Goal: Transaction & Acquisition: Purchase product/service

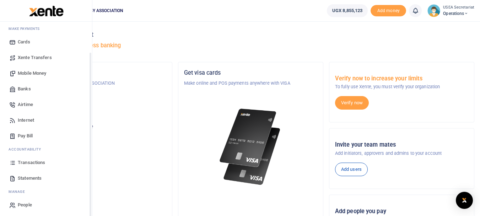
scroll to position [38, 0]
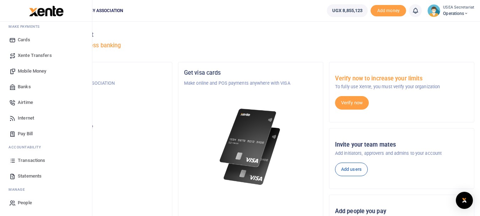
click at [33, 69] on span "Mobile Money" at bounding box center [32, 70] width 28 height 7
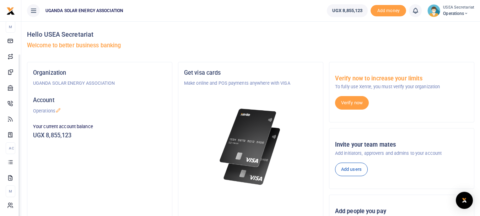
scroll to position [38, 0]
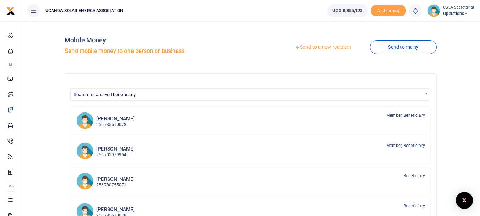
click at [327, 45] on link "Send to a new recipient" at bounding box center [323, 47] width 93 height 13
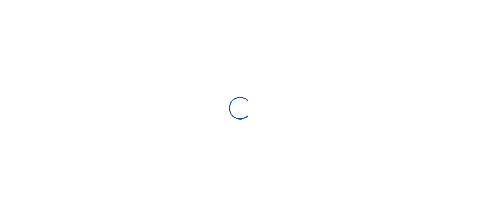
select select "Loading bundles"
select select
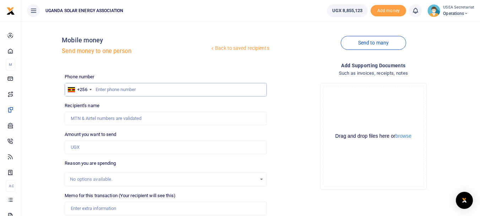
click at [105, 87] on input "text" at bounding box center [166, 89] width 202 height 13
type input "0785610078"
type input "[PERSON_NAME]"
type input "0785610078"
click at [89, 147] on input "Amount you want to send" at bounding box center [166, 146] width 202 height 13
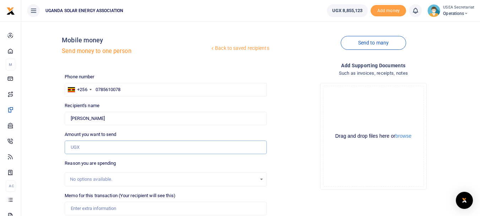
paste input "1,800,000"
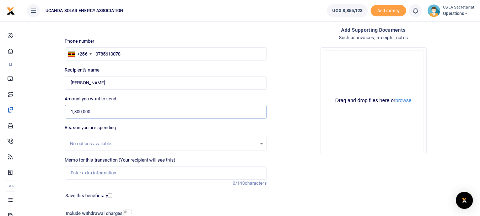
type input "1,800,000"
click at [120, 143] on div "No options available." at bounding box center [163, 143] width 186 height 7
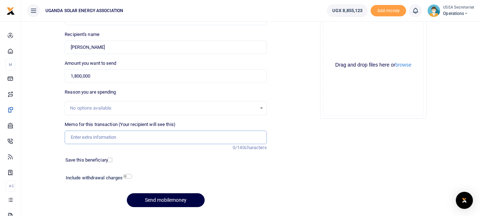
click at [122, 140] on input "Memo for this transaction (Your recipient will see this)" at bounding box center [166, 136] width 202 height 13
paste input "Floor boards for the exhibition area"
click at [69, 137] on input "Floor boards for the exhibition area" at bounding box center [166, 136] width 202 height 13
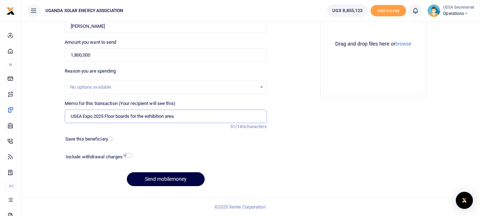
type input "USEA Expo 2025 Floor boards for the exhibition area"
click at [126, 153] on input "checkbox" at bounding box center [127, 155] width 9 height 5
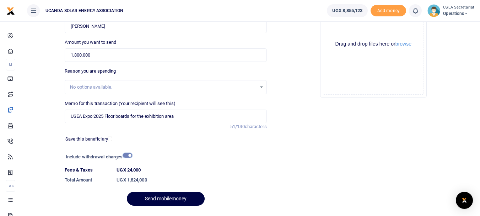
click at [127, 154] on input "checkbox" at bounding box center [127, 155] width 9 height 5
checkbox input "false"
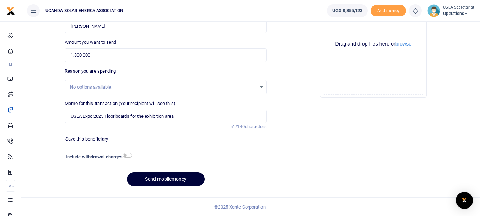
click at [143, 181] on button "Send mobilemoney" at bounding box center [166, 179] width 78 height 14
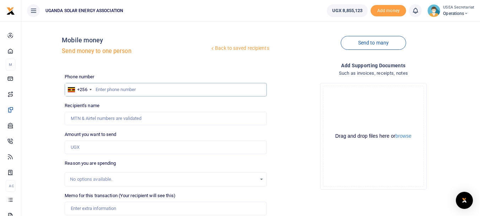
click at [118, 89] on input "text" at bounding box center [166, 89] width 202 height 13
type input "0785610078"
type input "[PERSON_NAME]"
type input "0785610078"
click at [110, 147] on input "Amount you want to send" at bounding box center [166, 146] width 202 height 13
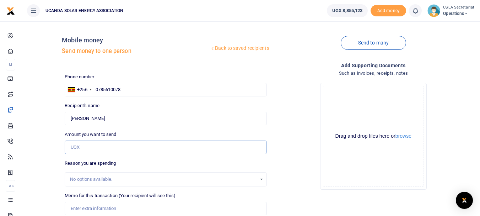
paste input "1,275,000"
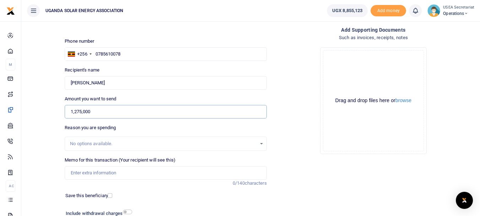
type input "1,275,000"
click at [105, 173] on input "Memo for this transaction (Your recipient will see this)" at bounding box center [166, 172] width 202 height 13
paste input "Tables with covers to be put in the exhibition booths"
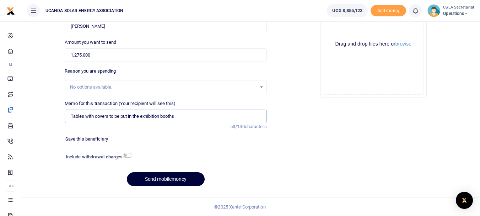
type input "Tables with covers to be put in the exhibition booths"
click at [146, 175] on button "Send mobilemoney" at bounding box center [166, 179] width 78 height 14
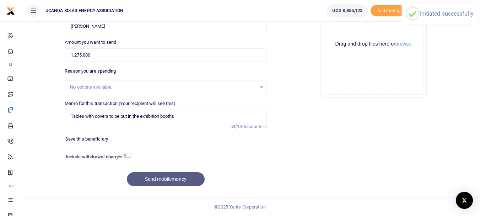
scroll to position [0, 0]
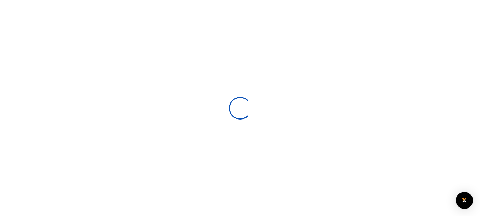
select select
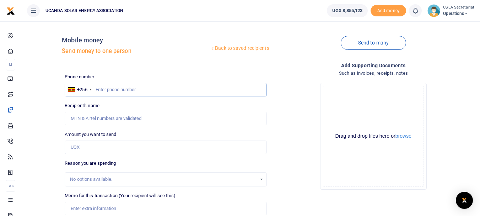
click at [118, 89] on input "text" at bounding box center [166, 89] width 202 height 13
type input "0785610078"
type input "[PERSON_NAME]"
type input "0785610078"
drag, startPoint x: 102, startPoint y: 151, endPoint x: 107, endPoint y: 156, distance: 7.5
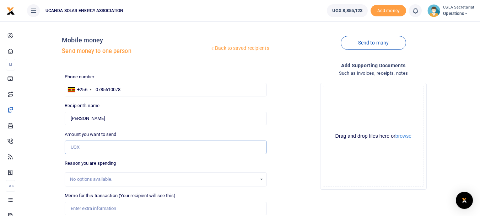
click at [102, 151] on input "Amount you want to send" at bounding box center [166, 146] width 202 height 13
paste input "150000"
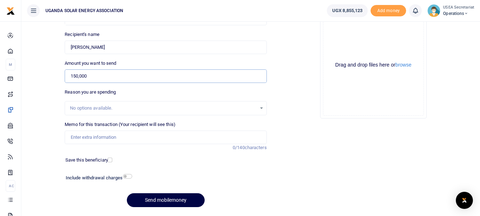
type input "150,000"
drag, startPoint x: 121, startPoint y: 136, endPoint x: 136, endPoint y: 150, distance: 20.6
click at [121, 136] on input "Memo for this transaction (Your recipient will see this)" at bounding box center [166, 136] width 202 height 13
paste input "Plastic chairs"
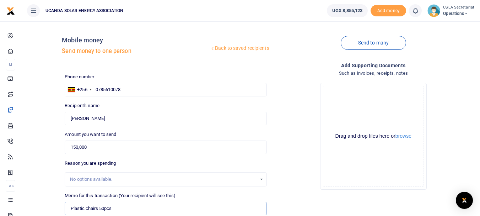
scroll to position [92, 0]
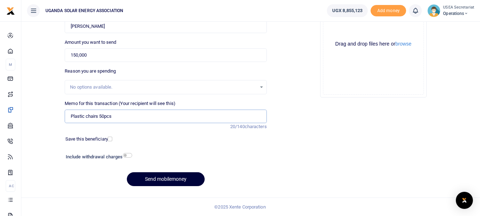
type input "Plastic chairs 50pcs"
click at [148, 181] on button "Send mobilemoney" at bounding box center [166, 179] width 78 height 14
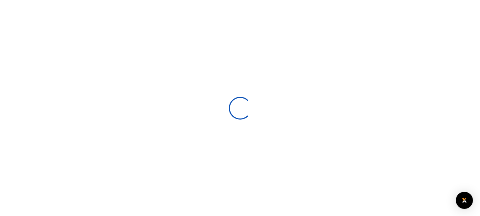
scroll to position [92, 0]
select select
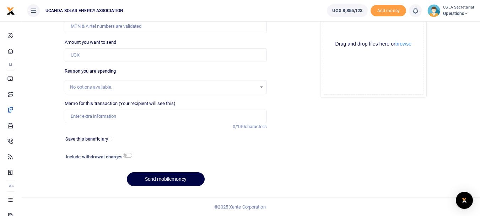
scroll to position [0, 0]
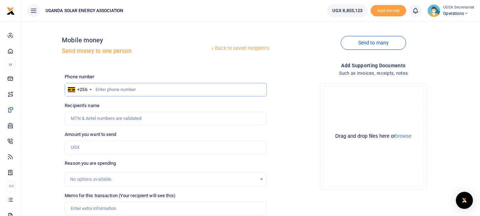
click at [113, 88] on input "text" at bounding box center [166, 89] width 202 height 13
type input "0785610078"
type input "[PERSON_NAME]"
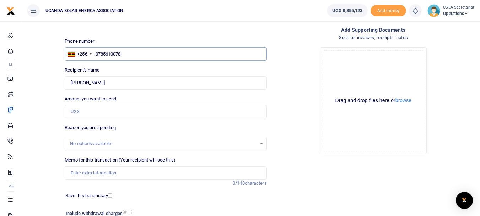
scroll to position [92, 0]
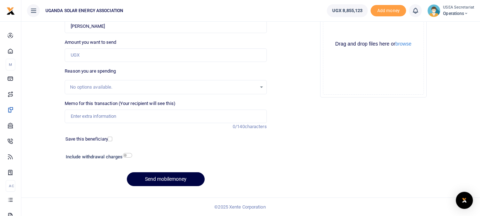
type input "0785610078"
drag, startPoint x: 100, startPoint y: 56, endPoint x: 102, endPoint y: 61, distance: 6.0
click at [100, 56] on input "Amount you want to send" at bounding box center [166, 54] width 202 height 13
paste input "800000"
type input "800,000"
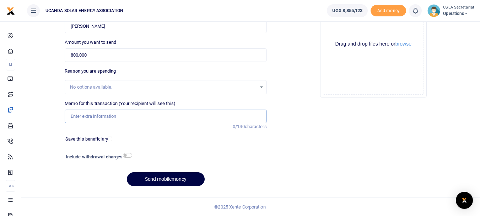
click at [80, 118] on input "Memo for this transaction (Your recipient will see this)" at bounding box center [166, 115] width 202 height 13
paste input "Photo booth"
type input "Photo booth for the USEA Expo 2025"
click at [156, 177] on button "Send mobilemoney" at bounding box center [166, 179] width 78 height 14
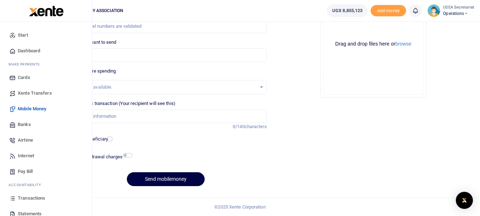
click at [29, 197] on span "Transactions" at bounding box center [31, 197] width 27 height 7
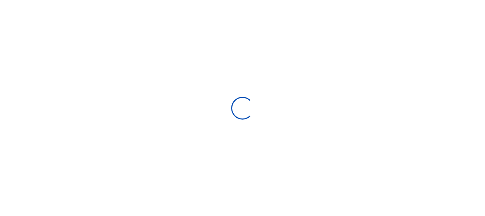
select select
type input "[DATE] - [DATE]"
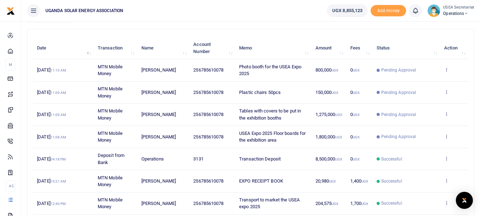
scroll to position [73, 0]
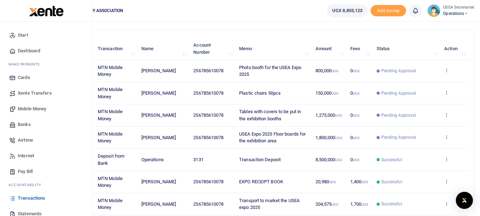
click at [29, 107] on span "Mobile Money" at bounding box center [32, 108] width 28 height 7
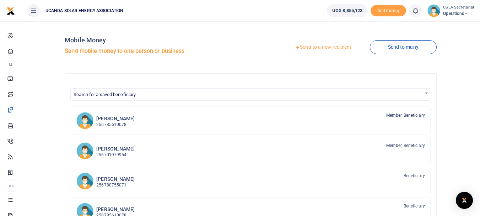
click at [330, 45] on link "Send to a new recipient" at bounding box center [323, 47] width 93 height 13
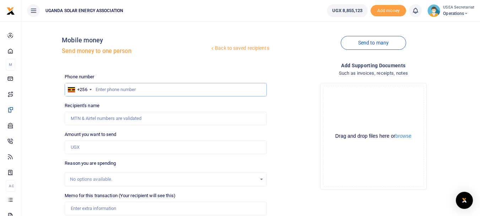
click at [127, 92] on input "text" at bounding box center [166, 89] width 202 height 13
type input "0785610078"
type input "[PERSON_NAME]"
type input "0785610078"
click at [83, 147] on input "Amount you want to send" at bounding box center [166, 146] width 202 height 13
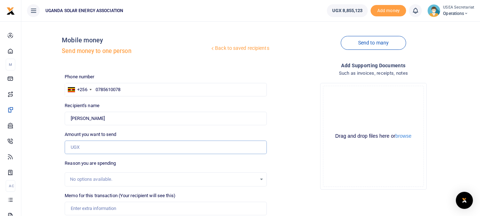
scroll to position [36, 0]
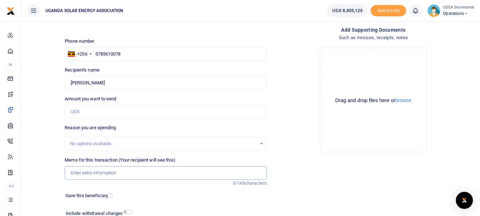
click at [110, 174] on input "Memo for this transaction (Your recipient will see this)" at bounding box center [166, 172] width 202 height 13
paste input "Media Coverage of the event, UBC TV, and Daily Monitor"
type input "Media Coverage of the event, UBC TV, and Daily Monitor for USEA EXPO 2025"
drag, startPoint x: 107, startPoint y: 112, endPoint x: 113, endPoint y: 118, distance: 7.8
click at [107, 112] on input "Amount you want to send" at bounding box center [166, 111] width 202 height 13
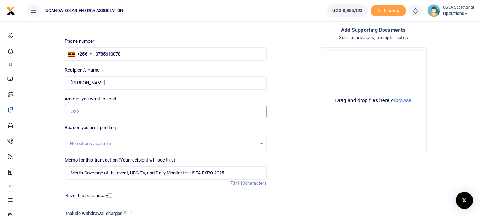
paste input "400,000"
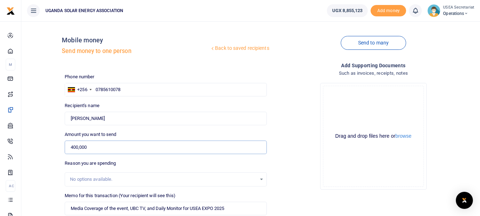
scroll to position [92, 0]
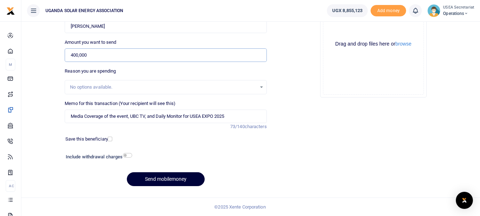
type input "400,000"
click at [147, 175] on button "Send mobilemoney" at bounding box center [166, 179] width 78 height 14
click at [129, 115] on input "Media Coverage of the event, UBC TV, and Daily Monitor for USEA EXPO 2025" at bounding box center [166, 115] width 202 height 13
click at [146, 115] on input "Media Coverage of the event UBC TV, and Daily Monitor for USEA EXPO 2025" at bounding box center [166, 115] width 202 height 13
type input "Media Coverage of the event UBC TV and Daily Monitor for USEA EXPO 2025"
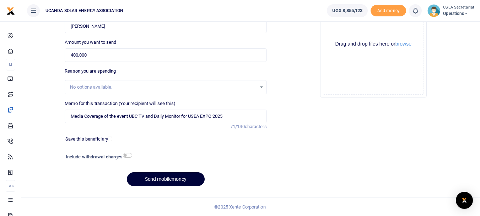
click at [143, 179] on button "Send mobilemoney" at bounding box center [166, 179] width 78 height 14
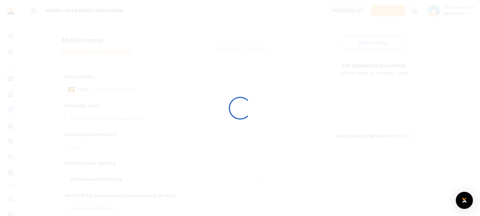
select select
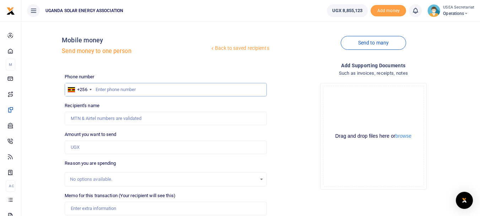
click at [103, 89] on input "text" at bounding box center [166, 89] width 202 height 13
type input "0785610078"
type input "[PERSON_NAME]"
type input "0785610078"
click at [97, 147] on input "Amount you want to send" at bounding box center [166, 146] width 202 height 13
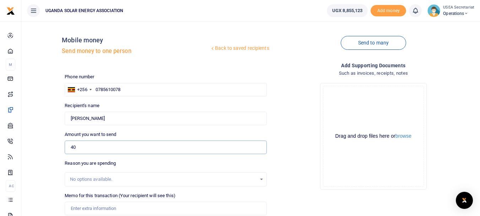
type input "4"
type input "0"
click at [74, 147] on input "490,000" at bounding box center [166, 146] width 202 height 13
drag, startPoint x: 78, startPoint y: 146, endPoint x: 73, endPoint y: 146, distance: 4.6
click at [73, 146] on input "490,000" at bounding box center [166, 146] width 202 height 13
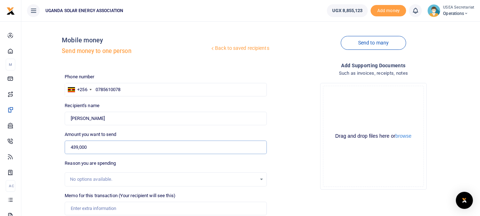
type input "439,000"
click at [116, 140] on div "Amount you want to send 439,000 Amount is required." at bounding box center [166, 142] width 202 height 23
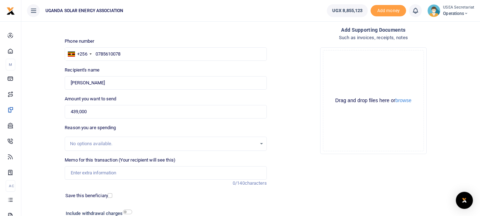
scroll to position [71, 0]
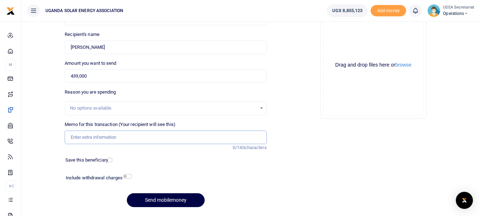
click at [103, 137] on input "Memo for this transaction (Your recipient will see this)" at bounding box center [166, 136] width 202 height 13
paste input "Staff Facilitation, (Wednesday/set up to Saturday)"
click at [105, 137] on input "Staff Facilitation, (Wednesday/set up to Saturday)" at bounding box center [166, 136] width 202 height 13
click at [132, 136] on input "Staff Facilitation (Wednesday/set up to Saturday)" at bounding box center [166, 136] width 202 height 13
click at [68, 137] on input "Staff Facilitation (Wednesday set up to Saturday)" at bounding box center [166, 136] width 202 height 13
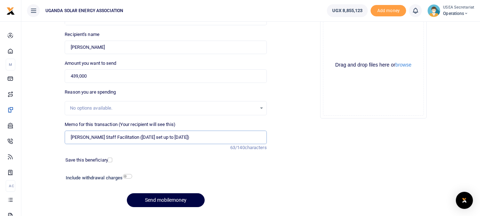
drag, startPoint x: 216, startPoint y: 137, endPoint x: 144, endPoint y: 139, distance: 72.1
click at [144, 139] on input "Emma Ssemambo Staff Facilitation (Wednesday set up to Saturday)" at bounding box center [166, 136] width 202 height 13
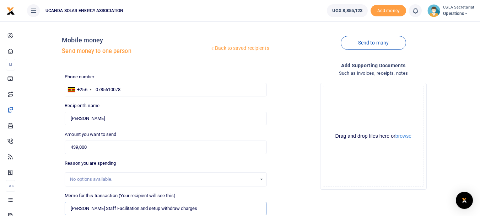
scroll to position [92, 0]
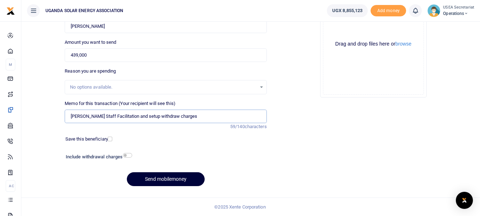
type input "Emma Ssemambo Staff Facilitation and setup withdraw charges"
click at [142, 179] on button "Send mobilemoney" at bounding box center [166, 179] width 78 height 14
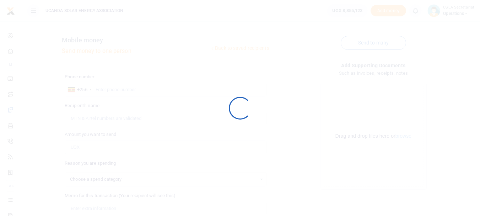
select select
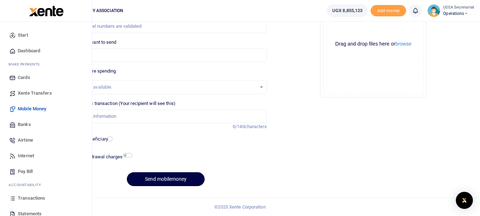
click at [31, 197] on span "Transactions" at bounding box center [31, 197] width 27 height 7
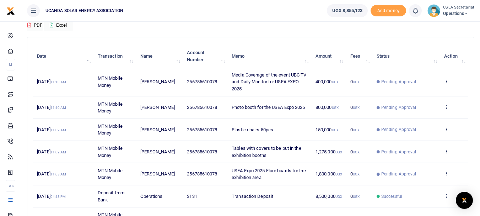
scroll to position [60, 0]
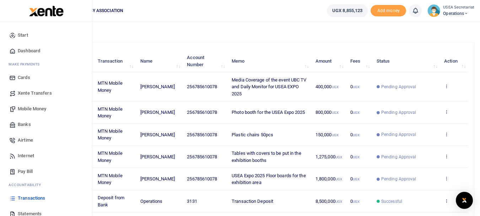
click at [34, 109] on span "Mobile Money" at bounding box center [32, 108] width 28 height 7
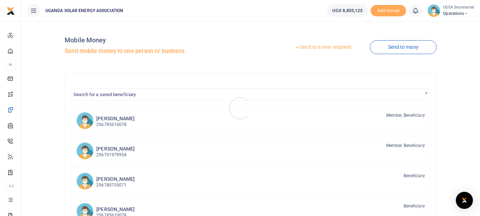
click at [310, 47] on div at bounding box center [240, 108] width 480 height 216
click at [301, 45] on link "Send to a new recipient" at bounding box center [323, 47] width 93 height 13
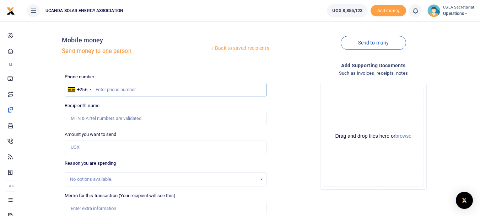
click at [105, 90] on input "text" at bounding box center [166, 89] width 202 height 13
type input "0777240661"
type input "Bakengana Paddy"
type input "0777240661"
click at [112, 147] on input "Amount you want to send" at bounding box center [166, 146] width 202 height 13
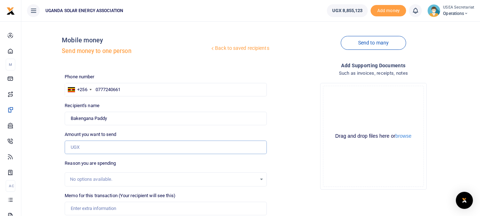
paste input "650,000"
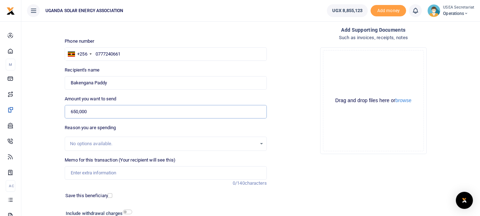
scroll to position [71, 0]
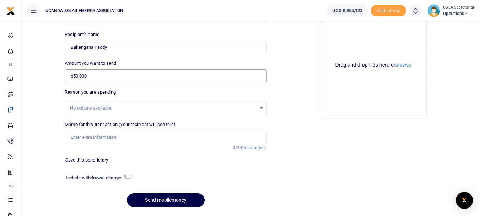
type input "650,000"
click at [108, 137] on input "Memo for this transaction (Your recipient will see this)" at bounding box center [166, 136] width 202 height 13
paste input "Labour and Transport for all the above."
click at [145, 136] on input "Labour and Transport for all the above for expo setup 2025" at bounding box center [166, 136] width 202 height 13
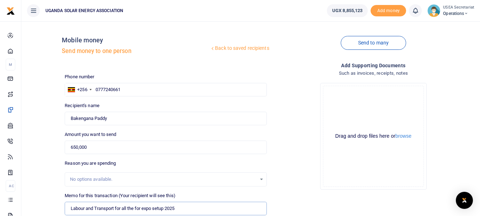
type input "Labour and Transport for all the for expo setup 2025"
drag, startPoint x: 122, startPoint y: 87, endPoint x: 96, endPoint y: 91, distance: 26.6
click at [96, 91] on input "0777240661" at bounding box center [166, 89] width 202 height 13
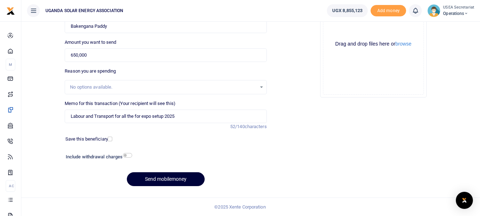
click at [173, 178] on button "Send mobilemoney" at bounding box center [166, 179] width 78 height 14
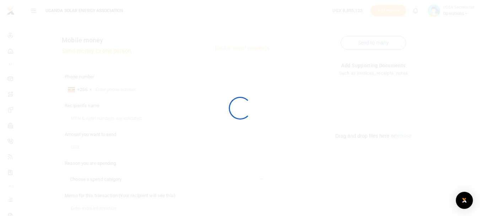
select select
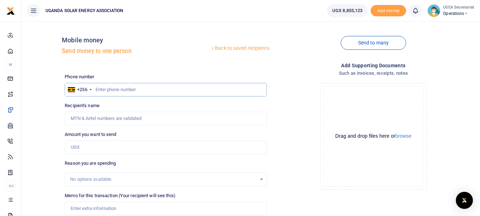
click at [117, 89] on input "text" at bounding box center [166, 89] width 202 height 13
paste input "0777240661"
type input "0777240661"
type input "Bakengana Paddy"
type input "0777240661"
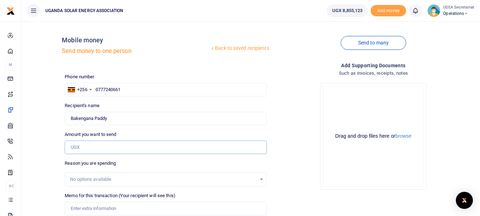
click at [94, 144] on input "Amount you want to send" at bounding box center [166, 146] width 202 height 13
paste input "600,000"
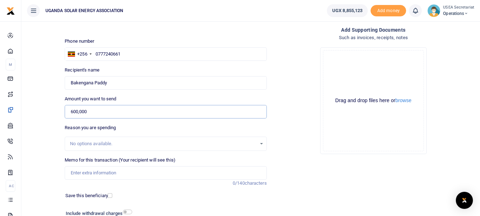
scroll to position [92, 0]
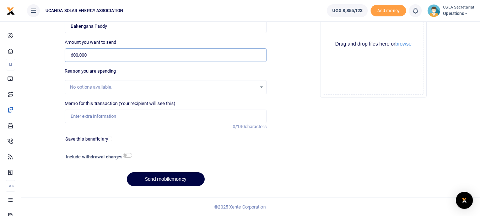
type input "600,000"
click at [87, 114] on input "Memo for this transaction (Your recipient will see this)" at bounding box center [166, 115] width 202 height 13
paste input "Electricity wiring/connections to the exhibition area."
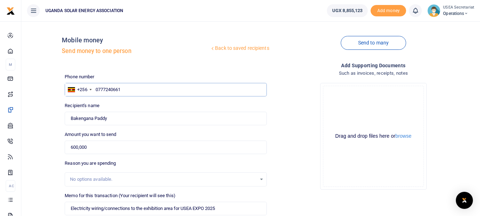
drag, startPoint x: 127, startPoint y: 89, endPoint x: 96, endPoint y: 87, distance: 30.9
click at [96, 87] on input "0777240661" at bounding box center [166, 89] width 202 height 13
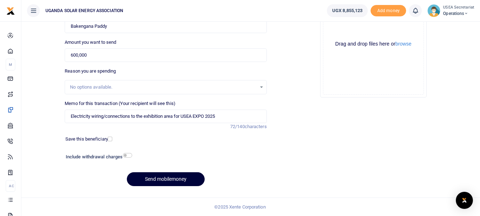
click at [150, 176] on button "Send mobilemoney" at bounding box center [166, 179] width 78 height 14
click at [105, 117] on input "Electricity wiring/connections to the exhibition area for USEA EXPO 2025" at bounding box center [166, 115] width 202 height 13
type input "Electricity wiring and connections to the exhibition area for USEA EXPO 2025"
click at [147, 178] on button "Send mobilemoney" at bounding box center [166, 179] width 78 height 14
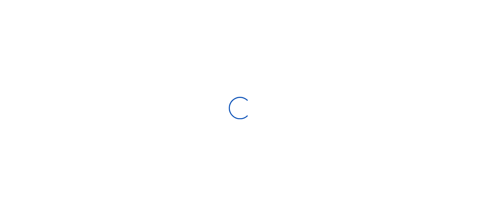
scroll to position [92, 0]
select select
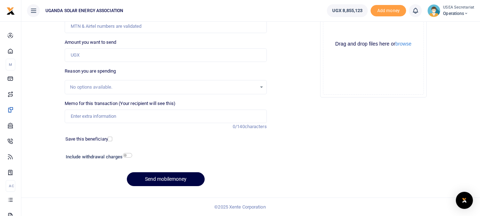
scroll to position [0, 0]
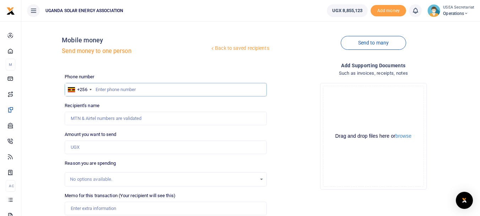
click at [114, 90] on input "text" at bounding box center [166, 89] width 202 height 13
paste input "0777240661"
type input "0777240661"
type input "Bakengana Paddy"
click at [84, 145] on input "Amount you want to send" at bounding box center [166, 146] width 202 height 13
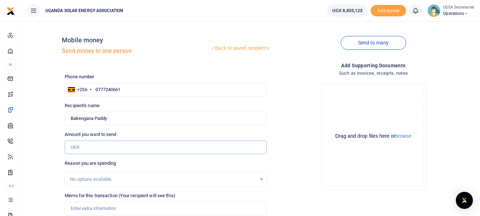
paste input "150,000"
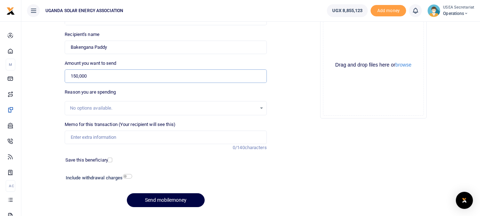
type input "150,000"
drag, startPoint x: 101, startPoint y: 137, endPoint x: 128, endPoint y: 162, distance: 37.0
click at [101, 137] on input "Memo for this transaction (Your recipient will see this)" at bounding box center [166, 136] width 202 height 13
paste input "Security at night Exhibition area (1person @day)"
click at [166, 137] on input "Security at night Exhibition area (1person @day) for USEA EXPO 2025" at bounding box center [166, 136] width 202 height 13
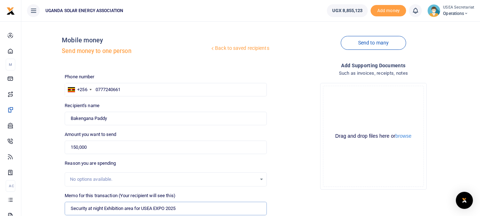
scroll to position [92, 0]
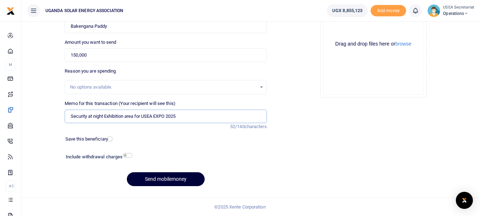
type input "Security at night Exhibition area for USEA EXPO 2025"
click at [167, 179] on button "Send mobilemoney" at bounding box center [166, 179] width 78 height 14
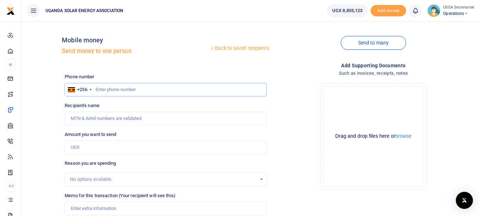
click at [119, 92] on input "text" at bounding box center [166, 89] width 202 height 13
paste input "0"
type input "0777246061"
type input "[PERSON_NAME]"
click at [115, 91] on input "0777246061" at bounding box center [166, 89] width 202 height 13
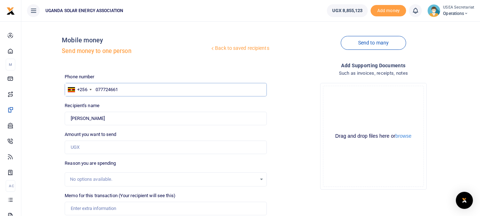
type input "07772461"
type input "0777240661"
type input "Bakengana Paddy"
type input "0777240661"
click at [112, 146] on input "Amount you want to send" at bounding box center [166, 146] width 202 height 13
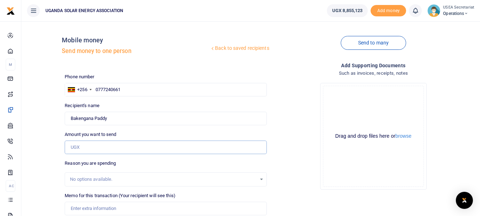
paste input "500000"
type input "500,000"
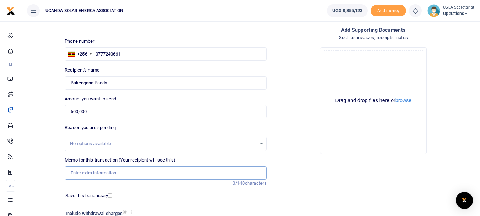
click at [105, 174] on input "Memo for this transaction (Your recipient will see this)" at bounding box center [166, 172] width 202 height 13
paste input "Brian Kawuma (Event MC)"
click at [71, 172] on input "Brian Kawuma (Event MC)" at bounding box center [166, 172] width 202 height 13
click at [195, 172] on input "USEA EXPO 2025 OFFICIAL MC Brian Kawuma (Event MC)" at bounding box center [166, 172] width 202 height 13
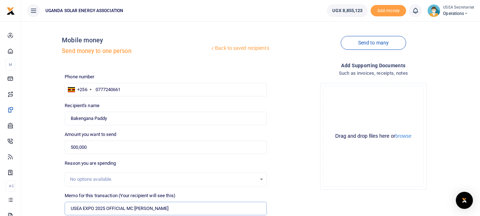
scroll to position [92, 0]
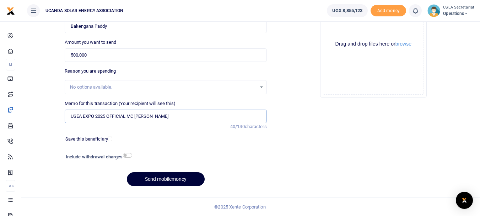
type input "USEA EXPO 2025 OFFICIAL MC Brian Kawuma"
click at [146, 178] on button "Send mobilemoney" at bounding box center [166, 179] width 78 height 14
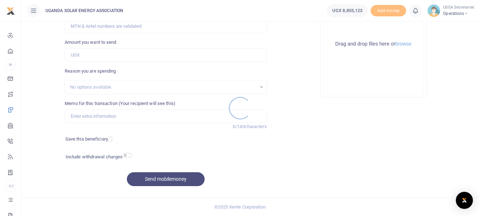
scroll to position [21, 0]
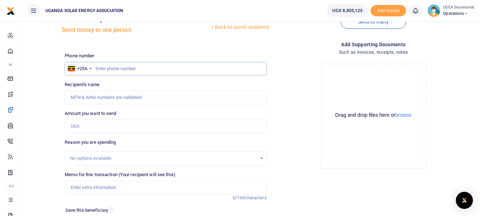
click at [131, 69] on input "text" at bounding box center [166, 68] width 202 height 13
type input "0777240661"
type input "Bakengana Paddy"
type input "0777240661"
click at [98, 129] on input "Amount you want to send" at bounding box center [166, 125] width 202 height 13
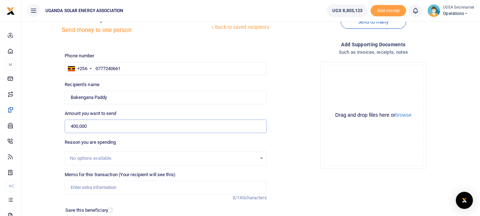
scroll to position [92, 0]
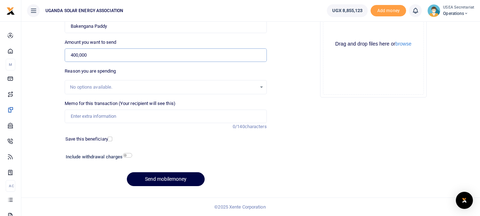
type input "400,000"
click at [107, 118] on input "Memo for this transaction (Your recipient will see this)" at bounding box center [166, 115] width 202 height 13
type input "Paddy Bakengana USEA Expo staff facilitation"
click at [148, 177] on button "Send mobilemoney" at bounding box center [166, 179] width 78 height 14
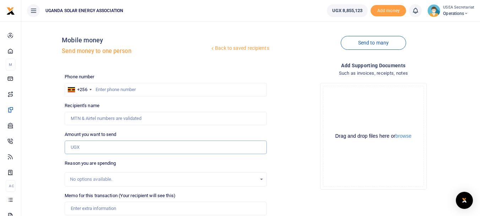
click at [110, 150] on input "Amount you want to send" at bounding box center [166, 146] width 202 height 13
paste input "100,000"
type input "100,000"
click at [124, 93] on input "text" at bounding box center [166, 89] width 202 height 13
type input "0777240661"
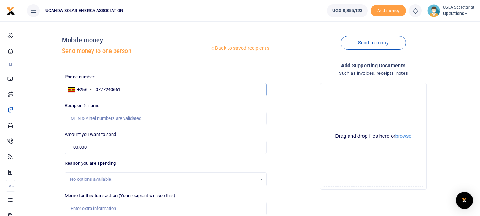
type input "Bakengana Paddy"
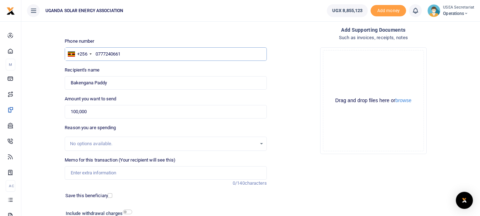
scroll to position [71, 0]
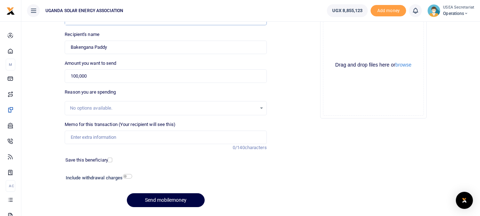
type input "0777240661"
click at [106, 138] on input "Memo for this transaction (Your recipient will see this)" at bounding box center [166, 136] width 202 height 13
paste input "Photographer to support event coverage"
drag, startPoint x: 132, startPoint y: 138, endPoint x: 120, endPoint y: 138, distance: 12.1
click at [120, 138] on input "Photographer to support event coverage" at bounding box center [166, 136] width 202 height 13
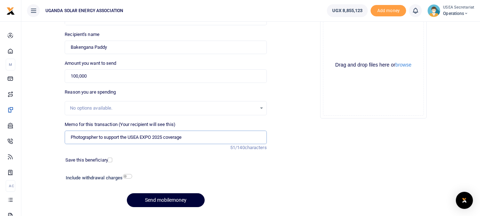
type input "Photographer to support the USEA EXPO 2025 coverage"
click at [157, 197] on button "Send mobilemoney" at bounding box center [166, 200] width 78 height 14
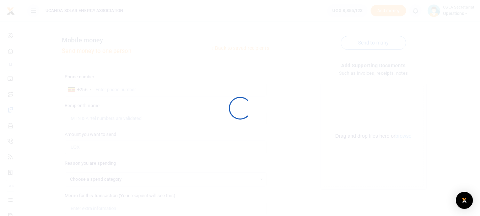
select select
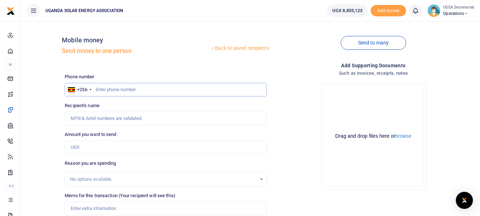
click at [122, 88] on input "text" at bounding box center [166, 89] width 202 height 13
type input "0777240661"
type input "Bakengana Paddy"
type input "0777240661"
drag, startPoint x: 121, startPoint y: 148, endPoint x: 139, endPoint y: 193, distance: 48.9
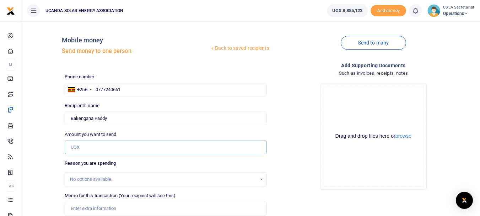
click at [121, 148] on input "Amount you want to send" at bounding box center [166, 146] width 202 height 13
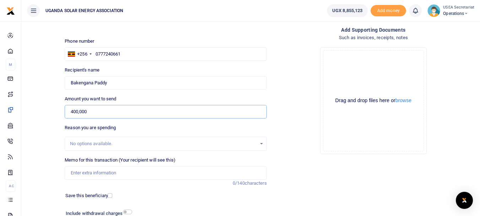
scroll to position [71, 0]
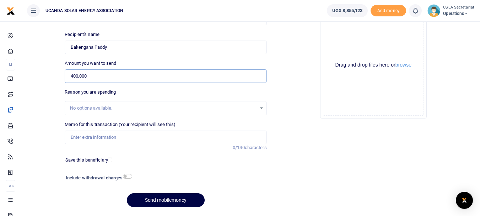
type input "400,000"
click at [112, 137] on input "Memo for this transaction (Your recipient will see this)" at bounding box center [166, 136] width 202 height 13
paste input "Support Staff Facilitation- (Guide delegates, take attendance, and others)"
click at [158, 139] on input "Support Staff Facilitation- (Guide delegates, take attendance, and others)" at bounding box center [166, 136] width 202 height 13
click at [192, 139] on input "Support Staff Facilitation- (Guide delegates take attendance, and others)" at bounding box center [166, 136] width 202 height 13
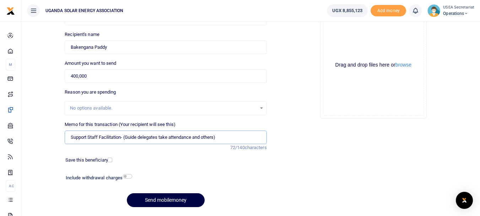
click at [219, 138] on input "Support Staff Facilitation- (Guide delegates take attendance and others)" at bounding box center [166, 136] width 202 height 13
click at [124, 137] on input "Support Staff Facilitation- (Guide delegates take attendance and others" at bounding box center [166, 136] width 202 height 13
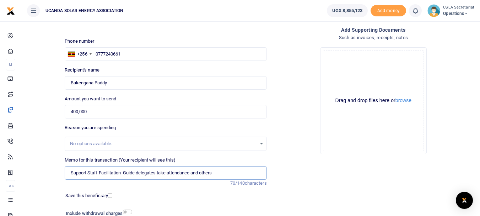
scroll to position [92, 0]
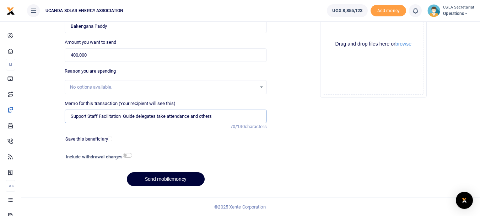
type input "Support Staff Facilitation Guide delegates take attendance and others"
click at [154, 176] on button "Send mobilemoney" at bounding box center [166, 179] width 78 height 14
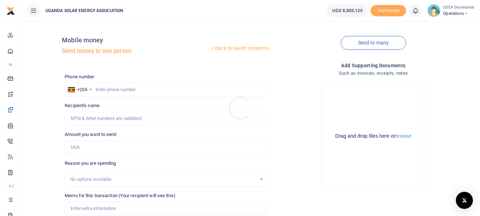
scroll to position [92, 0]
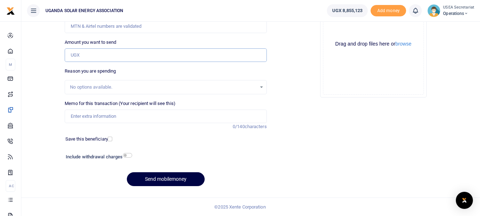
click at [94, 55] on input "Amount you want to send" at bounding box center [166, 54] width 202 height 13
paste input "100,000"
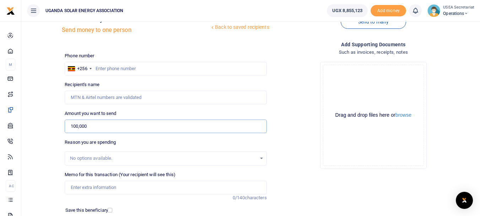
type input "100,000"
click at [100, 71] on input "text" at bounding box center [166, 68] width 202 height 13
type input "0777240661"
type input "Bakengana Paddy"
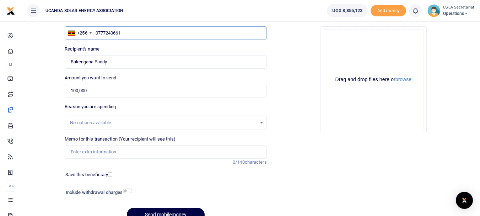
scroll to position [92, 0]
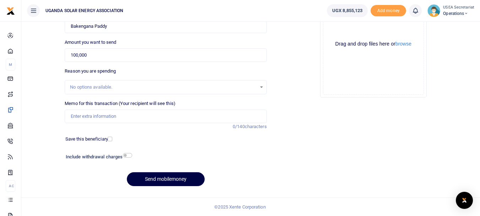
type input "0777240661"
click at [112, 119] on input "Memo for this transaction (Your recipient will see this)" at bounding box center [166, 115] width 202 height 13
paste input "Fuel(picking promotional materials, and returning printed with support from UEC…"
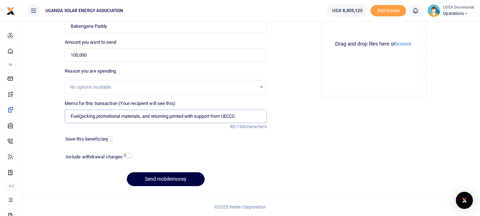
click at [81, 116] on input "Fuel(picking promotional materials, and returning printed with support from UEC…" at bounding box center [166, 115] width 202 height 13
click at [141, 118] on input "Fuel picking promotional materials, and returning printed with support from UEC…" at bounding box center [166, 115] width 202 height 13
click at [236, 116] on input "Fuel picking promotional materials and returning printed with support from UECC…" at bounding box center [166, 115] width 202 height 13
click at [141, 116] on input "Fuel picking promotional materials and returning printed with support from UECCC" at bounding box center [166, 115] width 202 height 13
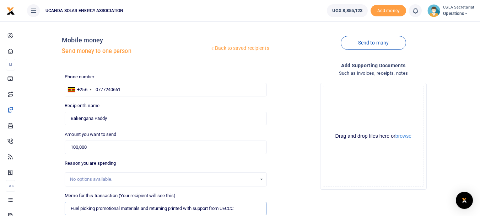
scroll to position [71, 0]
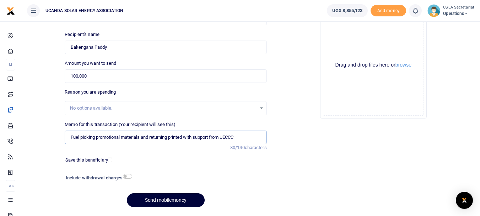
type input "Fuel picking promotional materials and returning printed with support from UECCC"
click at [161, 198] on button "Send mobilemoney" at bounding box center [166, 200] width 78 height 14
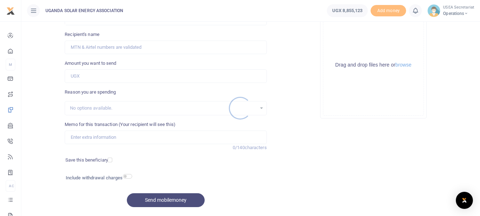
scroll to position [71, 0]
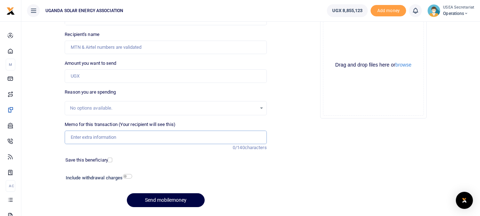
click at [120, 138] on input "Memo for this transaction (Your recipient will see this)" at bounding box center [166, 136] width 202 height 13
paste input "Miscellaneous to meet deposit on extra tents. This will be rebanked incase it i…"
click at [162, 137] on input "Miscellaneous to meet deposit on extra tents. This will be rebanked incase it i…" at bounding box center [166, 136] width 202 height 13
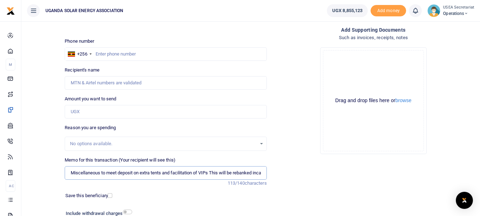
type input "Miscellaneous to meet deposit on extra tents and facilitation of VIPs This will…"
click at [100, 112] on input "Amount you want to send" at bounding box center [166, 111] width 202 height 13
click at [77, 111] on input "1,000,000" at bounding box center [166, 111] width 202 height 13
click at [84, 112] on input "1,020,000" at bounding box center [166, 111] width 202 height 13
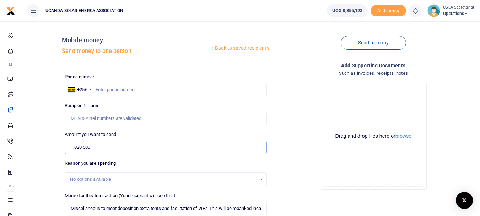
type input "1,020,500"
click at [129, 90] on input "text" at bounding box center [166, 89] width 202 height 13
type input "0777240661"
type input "Bakengana Paddy"
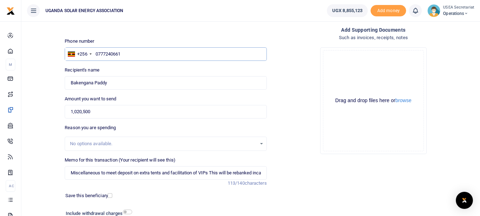
scroll to position [92, 0]
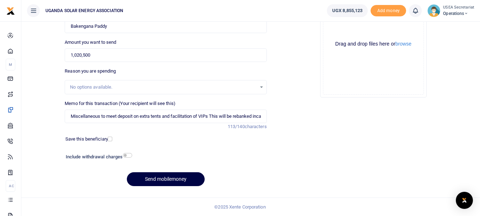
type input "0777240661"
click at [78, 54] on input "1,020,500" at bounding box center [166, 54] width 202 height 13
drag, startPoint x: 93, startPoint y: 53, endPoint x: 85, endPoint y: 55, distance: 8.4
click at [85, 55] on input "1,045,005" at bounding box center [166, 54] width 202 height 13
click at [93, 56] on input "1,045,005" at bounding box center [166, 54] width 202 height 13
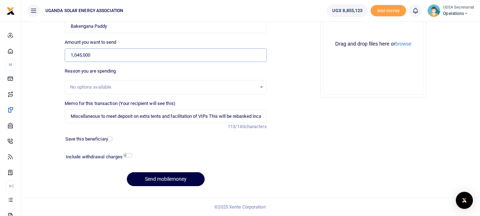
click at [86, 54] on input "1,045,000" at bounding box center [166, 54] width 202 height 13
click at [83, 56] on input "10,450,500" at bounding box center [166, 54] width 202 height 13
type input "1,045,500"
click at [51, 73] on div "Back to saved recipients Mobile money Send money to one person Send to many Pho…" at bounding box center [250, 63] width 453 height 256
click at [129, 118] on input "Miscellaneous to meet deposit on extra tents and facilitation of VIPs This will…" at bounding box center [166, 115] width 202 height 13
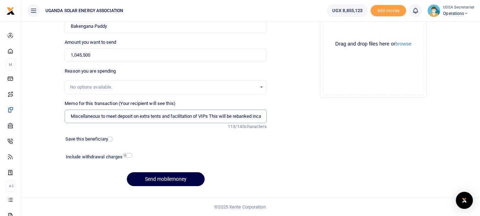
click at [261, 114] on input "Miscellaneous to meet deposit on extra tents and facilitation of VIPs This will…" at bounding box center [166, 115] width 202 height 13
click at [256, 118] on input "Miscellaneous to meet deposit on extra tents and facilitation of VIPs This will…" at bounding box center [166, 115] width 202 height 13
type input "Miscellaneous to meet deposit on extra tents and facilitation of VIPs This will…"
click at [160, 179] on button "Send mobilemoney" at bounding box center [166, 179] width 78 height 14
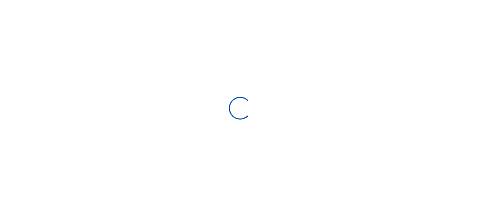
scroll to position [92, 0]
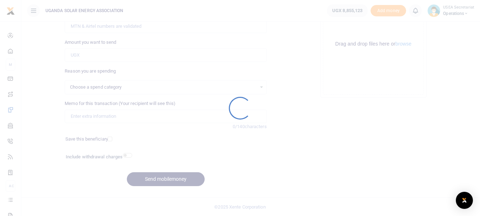
select select
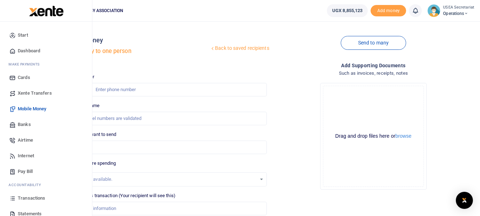
scroll to position [38, 0]
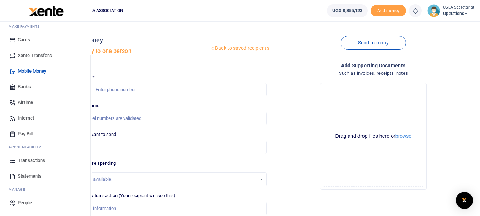
click at [35, 159] on span "Transactions" at bounding box center [31, 160] width 27 height 7
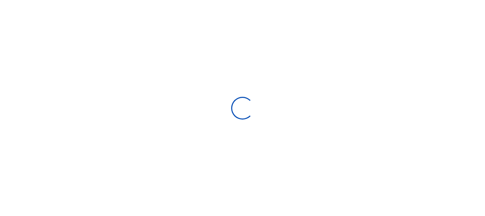
type input "[DATE] - [DATE]"
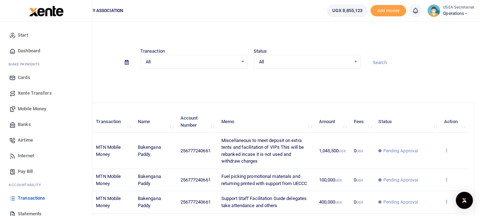
click at [34, 104] on link "Mobile Money" at bounding box center [46, 109] width 81 height 16
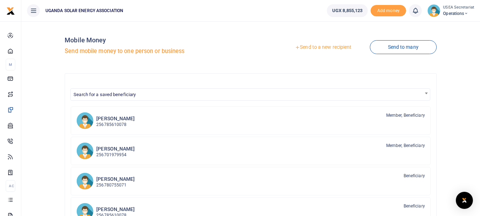
click at [304, 46] on link "Send to a new recipient" at bounding box center [323, 47] width 93 height 13
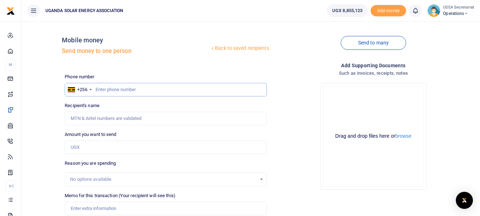
click at [195, 90] on input "text" at bounding box center [166, 89] width 202 height 13
type input "0785610078"
type input "[PERSON_NAME]"
type input "0785610078"
click at [124, 147] on input "Amount you want to send" at bounding box center [166, 146] width 202 height 13
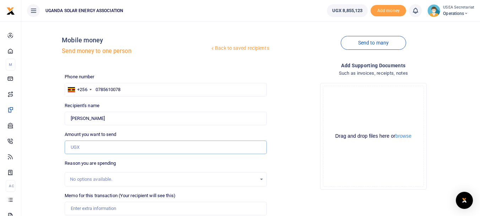
type input "50,000"
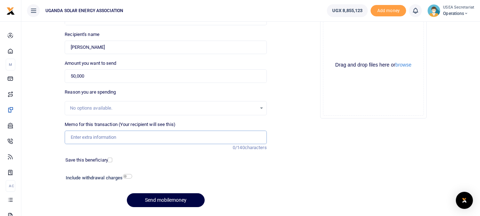
click at [109, 138] on input "Memo for this transaction (Your recipient will see this)" at bounding box center [166, 136] width 202 height 13
type input "e"
type input "Y"
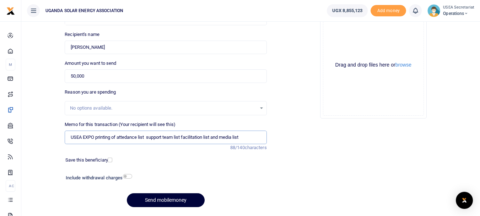
type input "USEA EXPO printing of attedance list support team list facilitation list and me…"
click at [166, 200] on button "Send mobilemoney" at bounding box center [166, 200] width 78 height 14
